Goal: Transaction & Acquisition: Purchase product/service

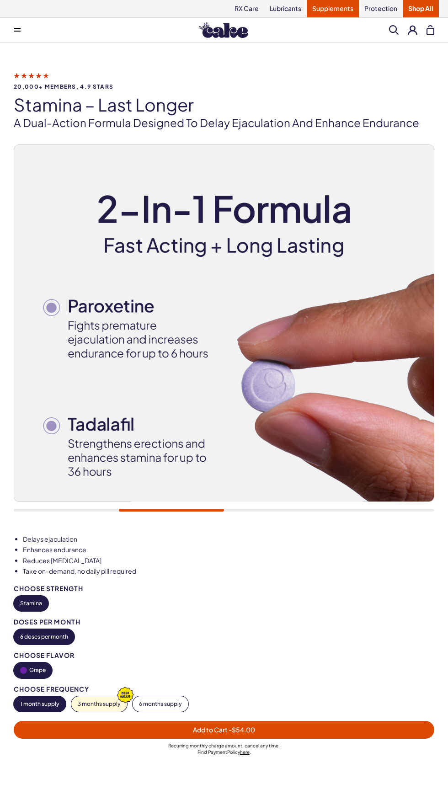
click at [332, 10] on link "Supplements" at bounding box center [333, 8] width 52 height 17
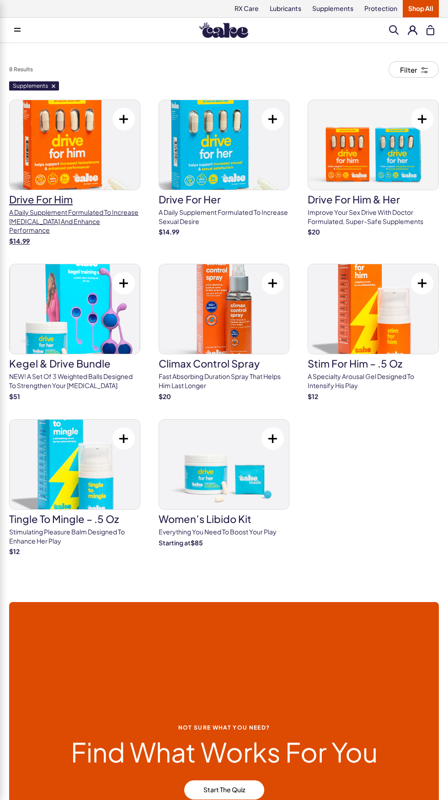
click at [82, 149] on img at bounding box center [75, 145] width 130 height 90
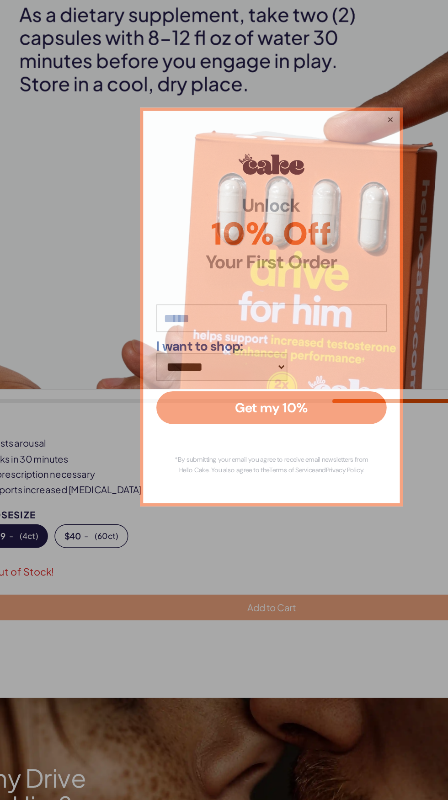
scroll to position [60, 0]
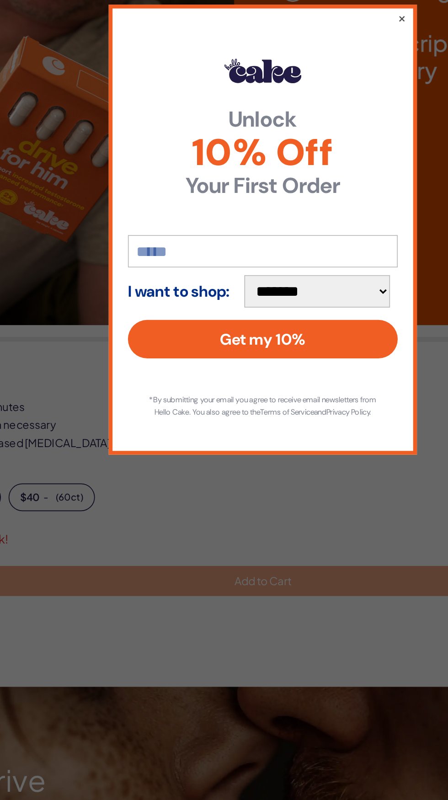
click at [194, 422] on input "email" at bounding box center [224, 412] width 160 height 19
